Goal: Register for event/course

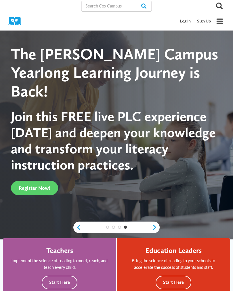
click at [206, 20] on link "Sign Up" at bounding box center [204, 21] width 20 height 11
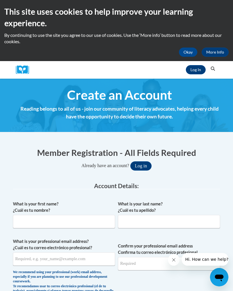
click at [145, 167] on button "Log in" at bounding box center [140, 165] width 21 height 9
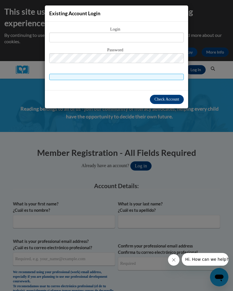
click at [208, 138] on div "Existing Account Login Login Password" at bounding box center [116, 145] width 233 height 291
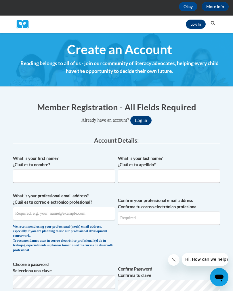
scroll to position [55, 0]
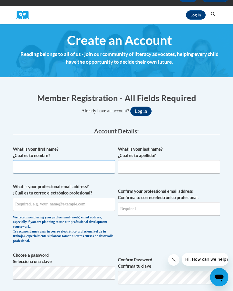
click at [35, 167] on input "What is your first name? ¿Cuál es tu nombre?" at bounding box center [64, 166] width 102 height 13
type input "Kayla"
click at [175, 169] on input "What is your last name? ¿Cuál es tu apellido?" at bounding box center [169, 166] width 102 height 13
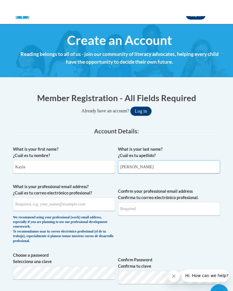
scroll to position [72, 0]
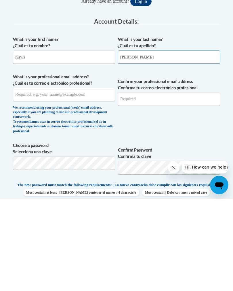
type input "Adams"
click at [92, 180] on input "What is your professional email address? ¿Cuál es tu correo electrónico profesi…" at bounding box center [64, 186] width 102 height 13
type input "kaylasdams13@icloud.com"
click at [183, 185] on input "Confirm your professional email address Confirma tu correo electrónico profesio…" at bounding box center [169, 191] width 102 height 13
click at [141, 89] on button "Log in" at bounding box center [140, 93] width 21 height 9
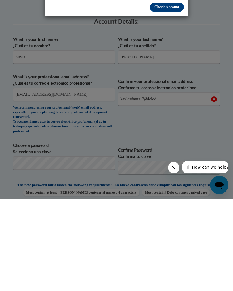
scroll to position [6, 0]
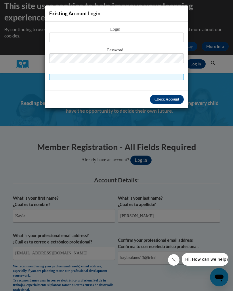
click at [208, 179] on div "Existing Account Login Login Password" at bounding box center [116, 145] width 233 height 291
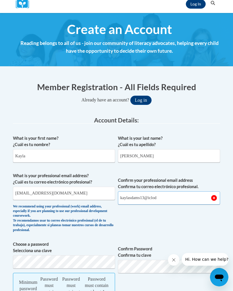
click at [178, 197] on input "kaylasdams13@iclod" at bounding box center [169, 197] width 102 height 13
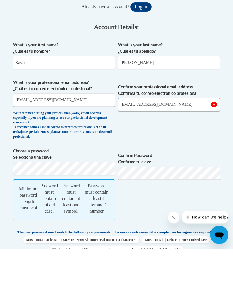
scroll to position [133, 0]
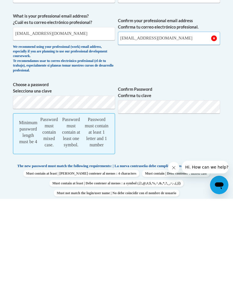
type input "kaylasdams13@icloud.com"
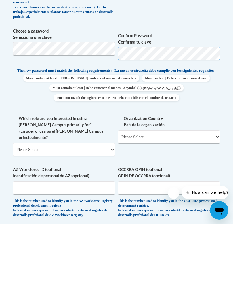
scroll to position [213, 0]
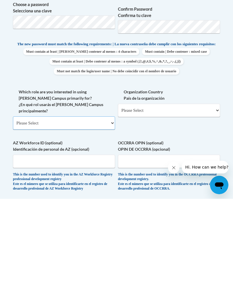
click at [82, 208] on select "Please Select College/University | Colegio/Universidad Community/Nonprofit Part…" at bounding box center [64, 214] width 102 height 13
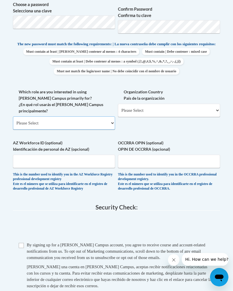
select select "fbf2d438-af2f-41f8-98f1-81c410e29de3"
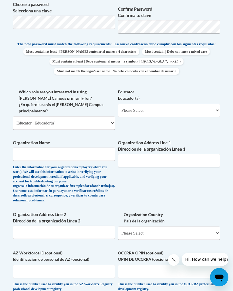
click at [172, 104] on select "Please Select Early Learning/Daycare Teacher/Family Home Care Provider | Maestr…" at bounding box center [169, 110] width 102 height 13
select select "5e2af403-4f2c-4e49-a02f-103e55d7b75b"
click at [31, 147] on input "Organization Name" at bounding box center [64, 153] width 102 height 13
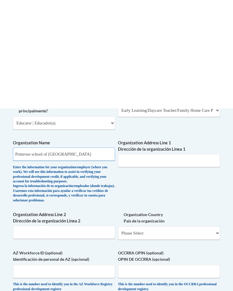
scroll to position [417, 0]
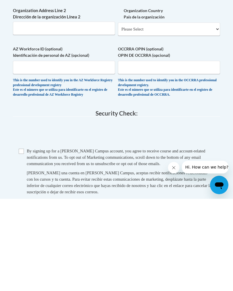
type input "Primrose school of bel air"
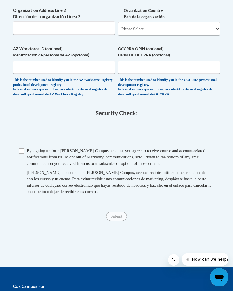
click at [22, 148] on input "Checkbox" at bounding box center [21, 150] width 5 height 5
checkbox input "true"
click at [120, 213] on span "Submit" at bounding box center [116, 215] width 21 height 5
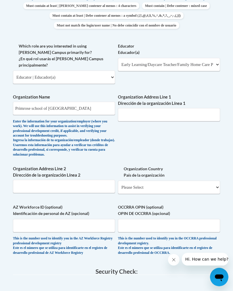
scroll to position [349, 0]
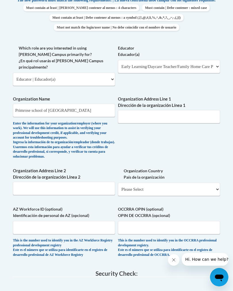
click at [179, 183] on select "Please Select United States | Estados Unidos Outside of the United States | Fue…" at bounding box center [169, 189] width 102 height 13
select select "ad49bcad-a171-4b2e-b99c-48b446064914"
select select
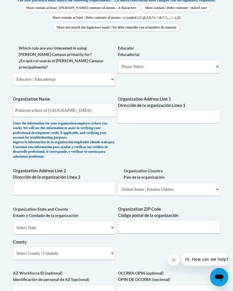
click at [29, 221] on select "Select State Alabama Alaska Arizona Arkansas California Colorado Connecticut De…" at bounding box center [64, 227] width 102 height 13
select select "Maryland"
click at [76, 247] on select "Select County Allegany Anne Arundel Baltimore Baltimore Calvert Caroline Carrol…" at bounding box center [64, 253] width 102 height 13
select select "Harford"
click at [142, 220] on input "Organization ZIP Code Código postal de la organización" at bounding box center [169, 226] width 102 height 13
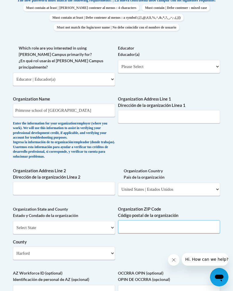
scroll to position [371, 0]
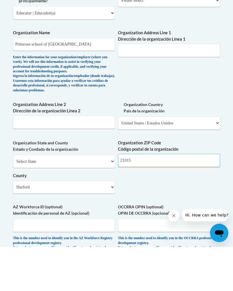
type input "21015"
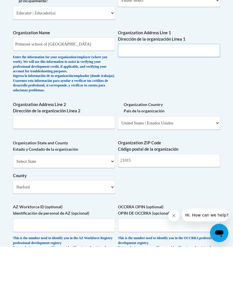
click at [153, 88] on input "Organization Address Line 1 Dirección de la organización Línea 1" at bounding box center [169, 94] width 102 height 13
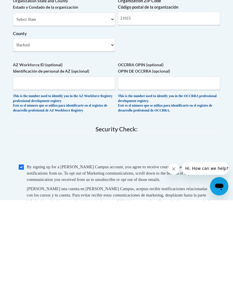
type input "2219 Old Emmorton Rd"
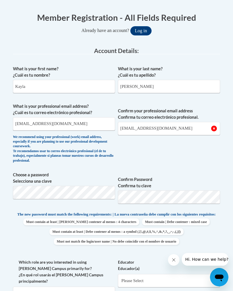
scroll to position [134, 0]
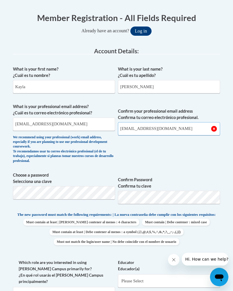
click at [189, 134] on input "kaylasdams13@icloud.com" at bounding box center [169, 128] width 102 height 13
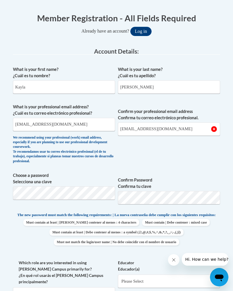
click at [178, 172] on span "Confirm Password Confirma tu clave" at bounding box center [169, 190] width 102 height 37
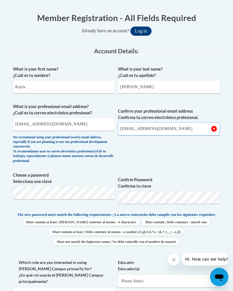
click at [214, 128] on input "kaylasdams13@icloud.com" at bounding box center [169, 128] width 102 height 13
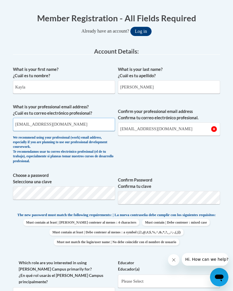
click at [64, 124] on input "kaylasdams13@icloud.com" at bounding box center [64, 124] width 102 height 13
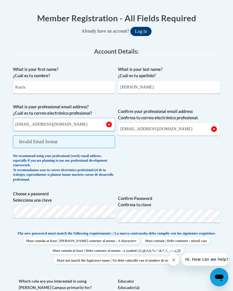
type input "kaylasdams13@icloud.com"
click at [186, 177] on span "Confirm your professional email address Confirma tu correo electrónico profesio…" at bounding box center [169, 144] width 102 height 81
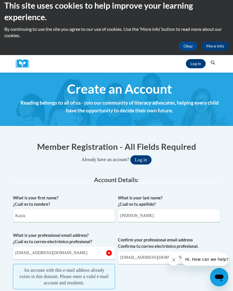
scroll to position [0, 0]
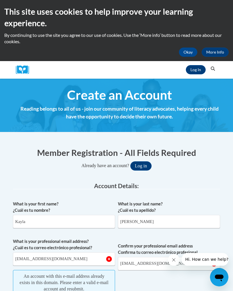
click at [142, 164] on button "Log in" at bounding box center [140, 165] width 21 height 9
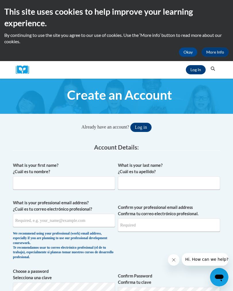
click at [141, 127] on button "Log in" at bounding box center [140, 127] width 21 height 9
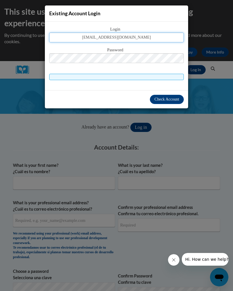
click at [145, 37] on input "kaylasdms13@icloud.com" at bounding box center [116, 38] width 135 height 10
type input "kaylasdams13@icloud.com"
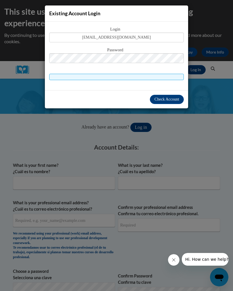
click at [170, 103] on button "Check Account" at bounding box center [167, 99] width 34 height 9
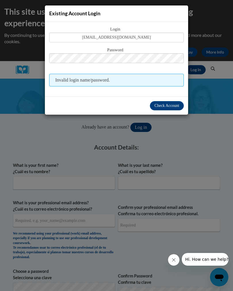
click at [168, 107] on span "Check Account" at bounding box center [167, 105] width 25 height 4
click at [169, 105] on span "Check Account" at bounding box center [167, 105] width 25 height 4
click at [168, 106] on span "Check Account" at bounding box center [167, 105] width 25 height 4
click at [198, 126] on div "Existing Account Login Login kaylasdams13@icloud.com Password Invalid login nam…" at bounding box center [116, 145] width 233 height 291
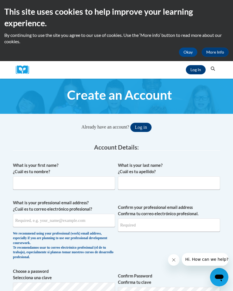
click at [190, 48] on button "Okay" at bounding box center [188, 52] width 18 height 9
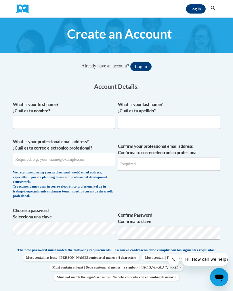
click at [191, 10] on link "Log In" at bounding box center [196, 8] width 20 height 9
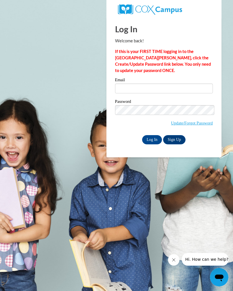
click at [196, 121] on link "Update/Forgot Password" at bounding box center [192, 123] width 42 height 5
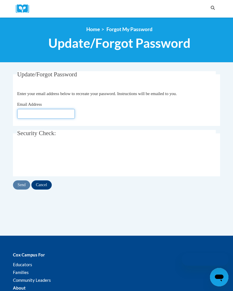
click at [31, 114] on input "Email Address" at bounding box center [46, 114] width 58 height 10
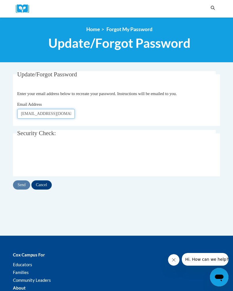
type input "[EMAIL_ADDRESS][DOMAIN_NAME]"
click at [18, 183] on input "Send" at bounding box center [21, 184] width 17 height 9
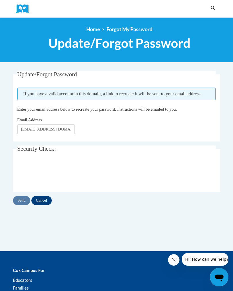
click at [40, 204] on input "Cancel" at bounding box center [41, 200] width 20 height 9
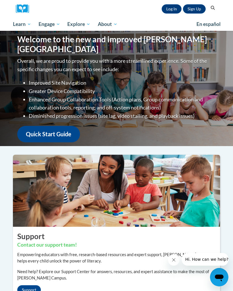
click at [166, 8] on link "Log In" at bounding box center [172, 8] width 20 height 9
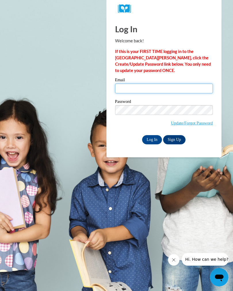
click at [179, 92] on input "Email" at bounding box center [164, 89] width 98 height 10
type input "kaylasdams13@icloud.com"
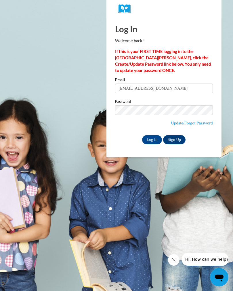
click at [151, 141] on input "Log In" at bounding box center [152, 139] width 20 height 9
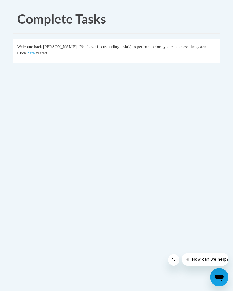
click at [27, 54] on link "here" at bounding box center [30, 53] width 7 height 5
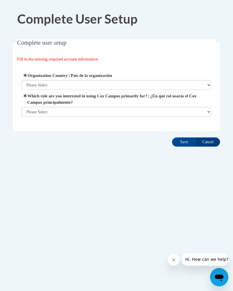
click at [36, 82] on select "Please Select United States | Estados Unidos Outside of the United States | Fue…" at bounding box center [117, 85] width 190 height 10
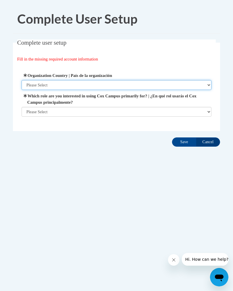
select select "ad49bcad-a171-4b2e-b99c-48b446064914"
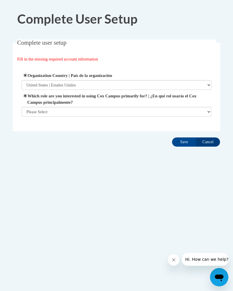
click at [126, 113] on select "Please Select College/University | Colegio/Universidad Community/Nonprofit Part…" at bounding box center [117, 112] width 190 height 10
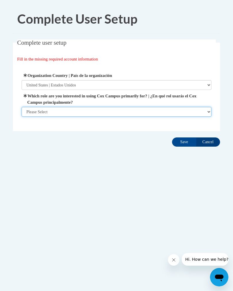
select select "fbf2d438-af2f-41f8-98f1-81c410e29de3"
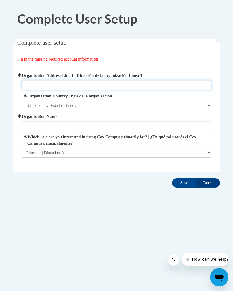
click at [36, 87] on input "Organization Address Line 1 | Dirección de la organización Línea 1" at bounding box center [117, 85] width 190 height 10
type input "2219 Old Emmorton Rd"
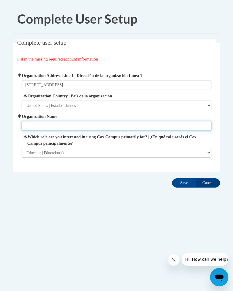
click at [105, 128] on input "Organization Name" at bounding box center [117, 126] width 190 height 10
type input "Primrose School Of Bel Air"
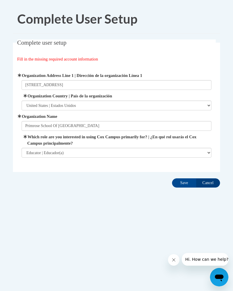
click at [96, 153] on select "Please Select College/University | Colegio/Universidad Community/Nonprofit Part…" at bounding box center [117, 153] width 190 height 10
click at [180, 184] on input "Save" at bounding box center [184, 182] width 24 height 9
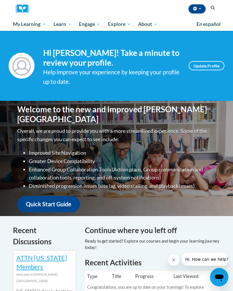
click at [211, 10] on icon "Search" at bounding box center [213, 8] width 5 height 4
click at [211, 8] on icon "Search" at bounding box center [213, 8] width 5 height 4
click at [211, 10] on icon "Search" at bounding box center [213, 8] width 5 height 4
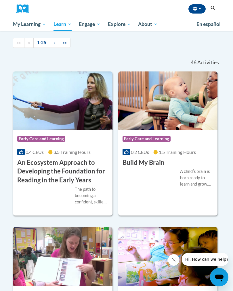
scroll to position [138, 0]
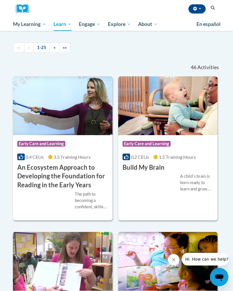
click at [209, 9] on button "Search" at bounding box center [213, 8] width 9 height 7
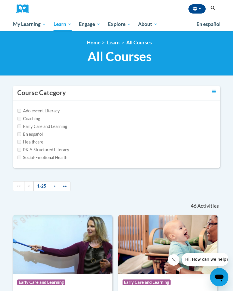
click at [211, 9] on icon "Search" at bounding box center [213, 8] width 5 height 4
click at [170, 187] on ul "«« « 1-25 » »»" at bounding box center [116, 186] width 207 height 10
click at [18, 159] on input "Social-Emotional Health" at bounding box center [19, 158] width 4 height 4
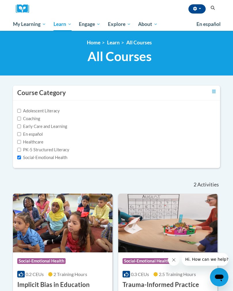
click at [19, 161] on div "Adolescent Literacy Coaching Early Care and Learning En español Healthcare PK-5…" at bounding box center [116, 134] width 207 height 67
click at [18, 158] on input "Social-Emotional Health" at bounding box center [19, 158] width 4 height 4
checkbox input "false"
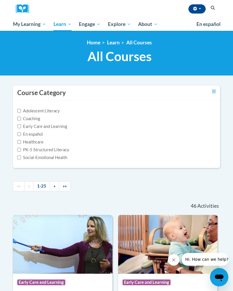
click at [21, 123] on label "Early Care and Learning" at bounding box center [42, 126] width 50 height 6
click at [21, 124] on input "Early Care and Learning" at bounding box center [19, 126] width 4 height 4
checkbox input "true"
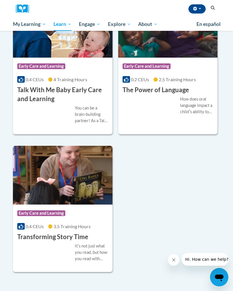
scroll to position [1223, 0]
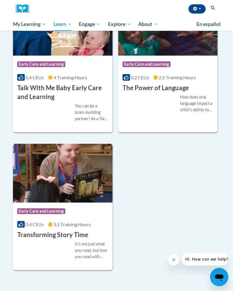
click at [67, 232] on h3 "Transforming Story Time" at bounding box center [52, 235] width 71 height 9
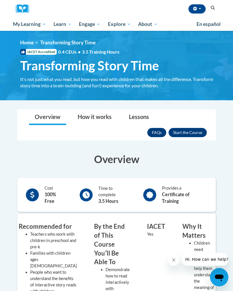
click at [189, 130] on button "Enroll" at bounding box center [188, 132] width 38 height 9
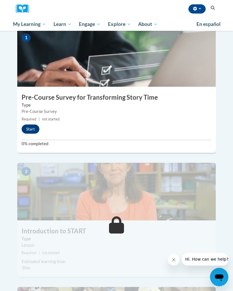
scroll to position [157, 0]
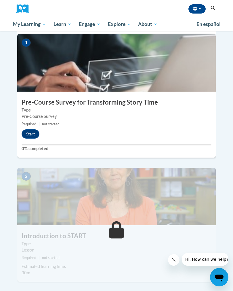
click at [36, 129] on button "Start" at bounding box center [31, 133] width 18 height 9
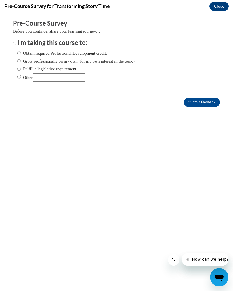
scroll to position [0, 0]
click at [21, 51] on input "Obtain required Professional Development credit." at bounding box center [19, 53] width 4 height 6
radio input "true"
click at [204, 101] on input "Submit feedback" at bounding box center [202, 102] width 36 height 9
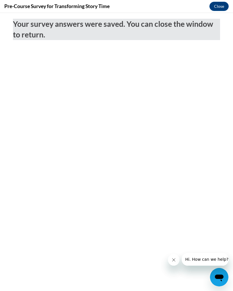
click at [220, 8] on button "Close" at bounding box center [219, 6] width 19 height 9
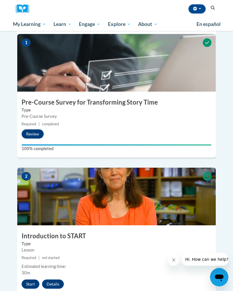
click at [33, 279] on button "Start" at bounding box center [31, 283] width 18 height 9
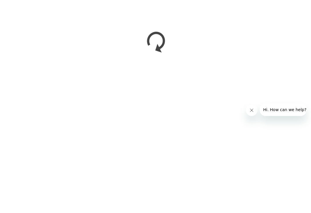
scroll to position [334, 0]
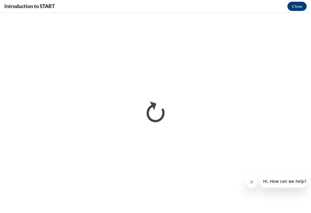
click at [233, 184] on icon "Close message from company" at bounding box center [251, 182] width 5 height 5
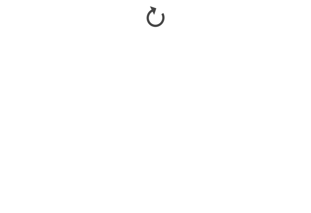
scroll to position [429, 0]
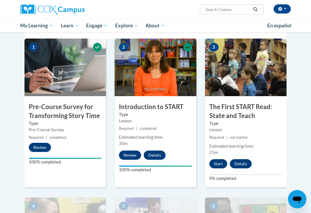
scroll to position [120, 0]
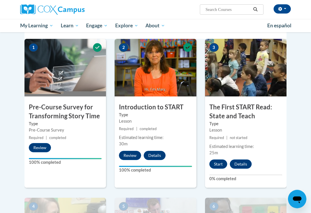
click at [219, 164] on button "Start" at bounding box center [218, 164] width 18 height 9
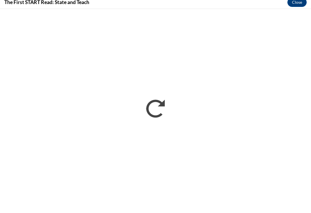
scroll to position [210, 0]
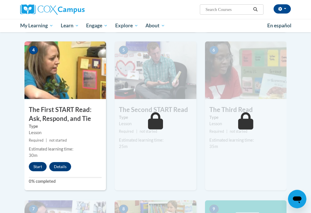
scroll to position [276, 0]
click at [41, 165] on button "Start" at bounding box center [38, 166] width 18 height 9
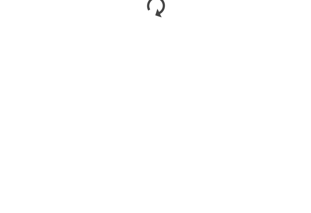
scroll to position [532, 0]
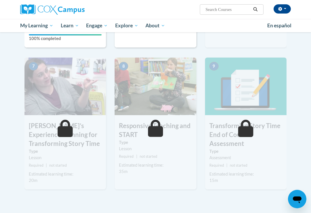
scroll to position [419, 0]
